Goal: Find specific page/section: Find specific page/section

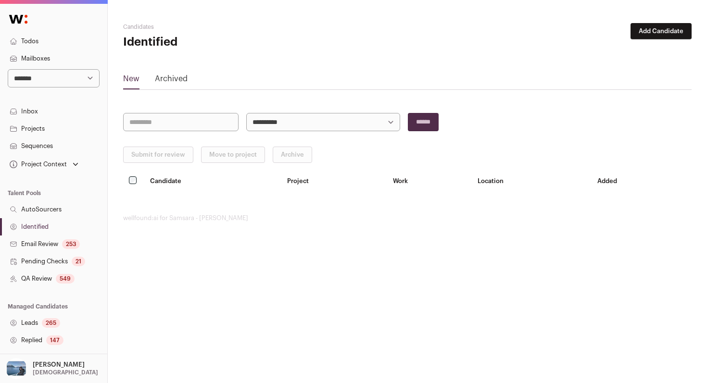
click at [60, 74] on select "**********" at bounding box center [54, 78] width 92 height 18
select select "****"
click at [255, 252] on html "**********" at bounding box center [353, 191] width 707 height 383
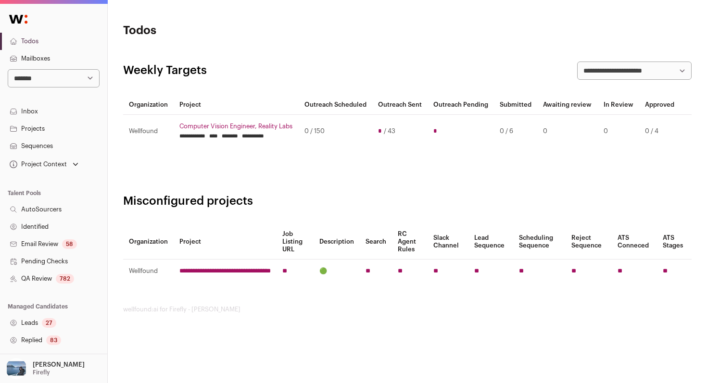
click at [88, 222] on link "Identified" at bounding box center [53, 226] width 107 height 17
